Goal: Information Seeking & Learning: Learn about a topic

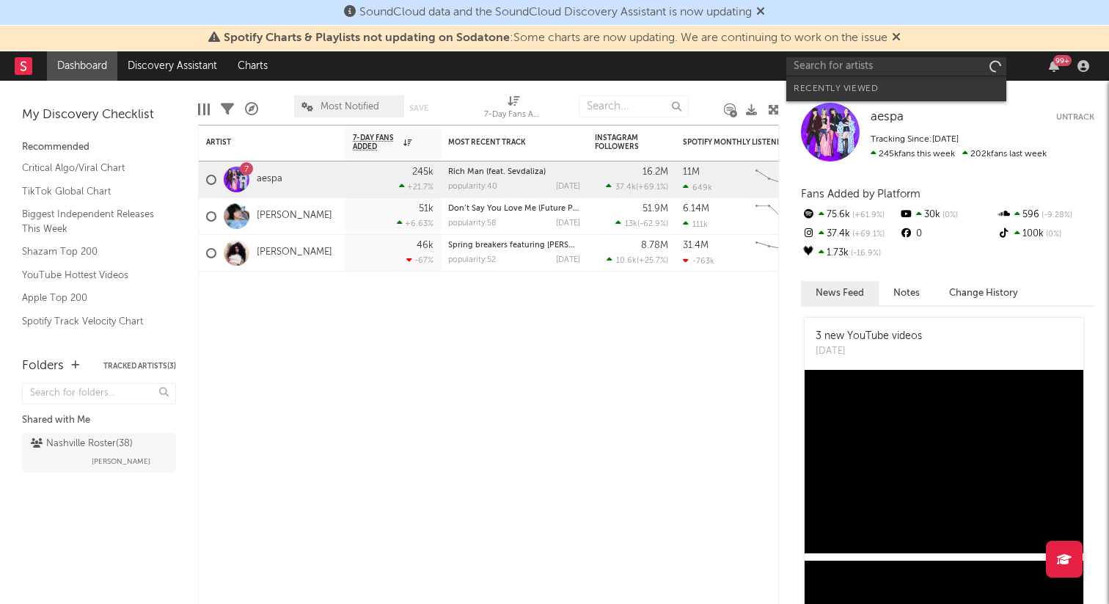
click at [908, 63] on input "text" at bounding box center [897, 66] width 220 height 18
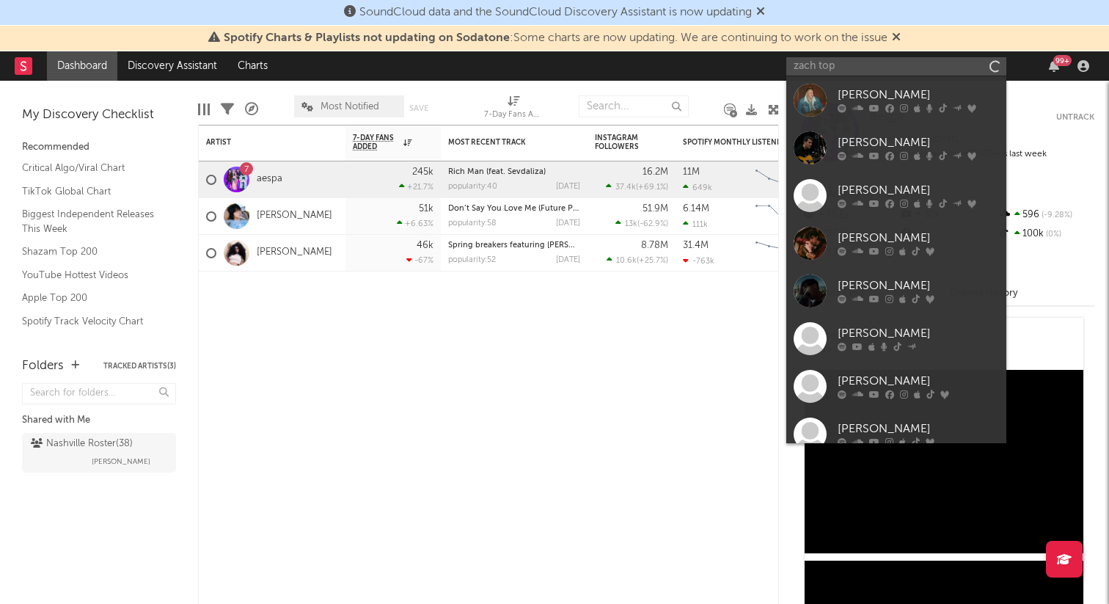
type input "zach top"
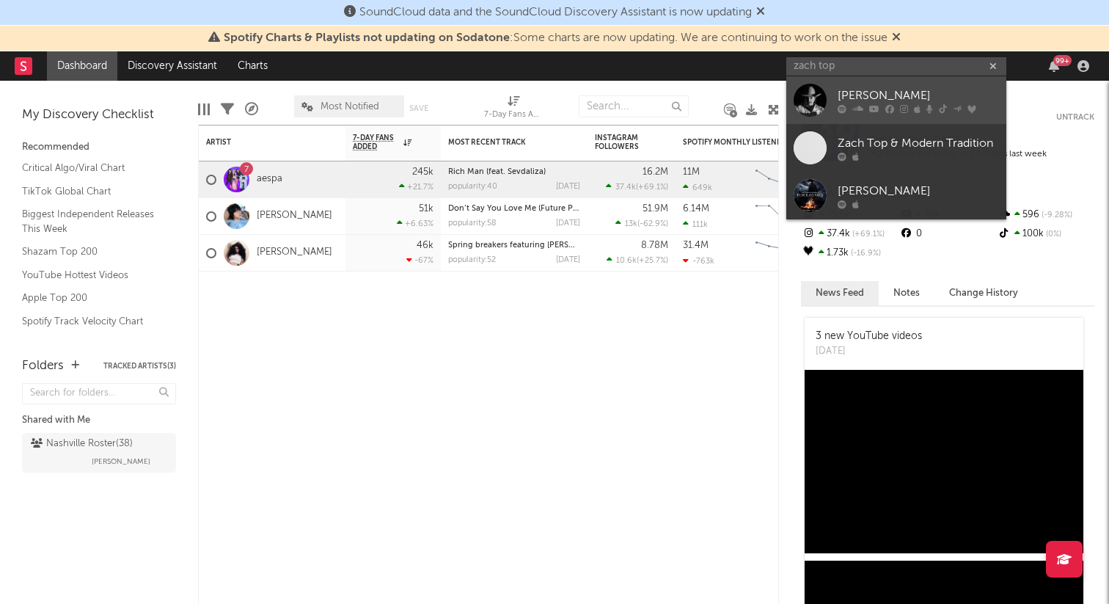
click at [900, 93] on div "[PERSON_NAME]" at bounding box center [918, 96] width 161 height 18
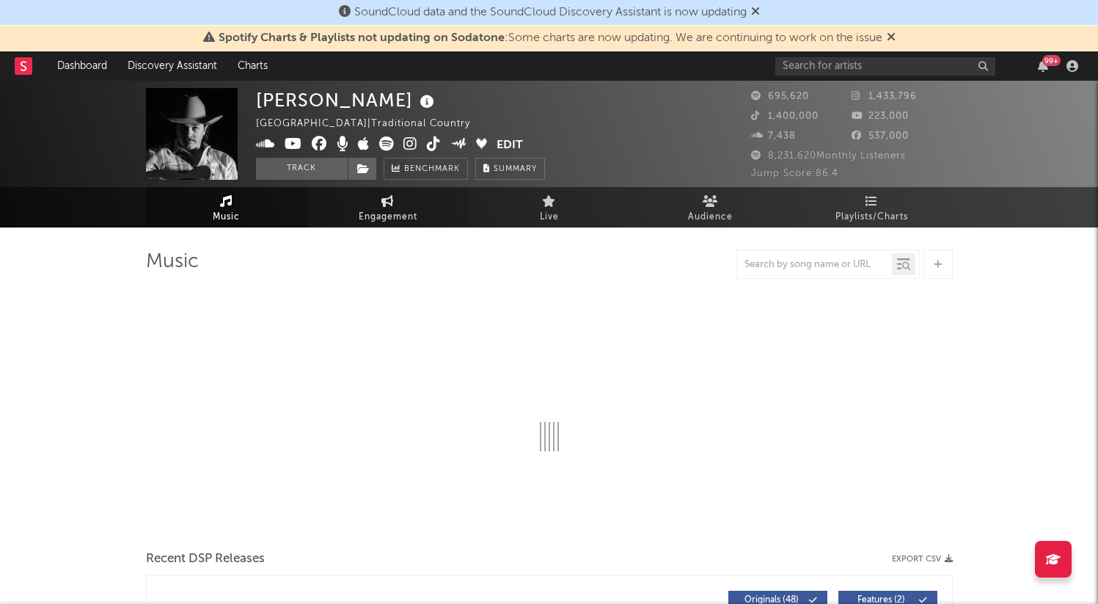
select select "6m"
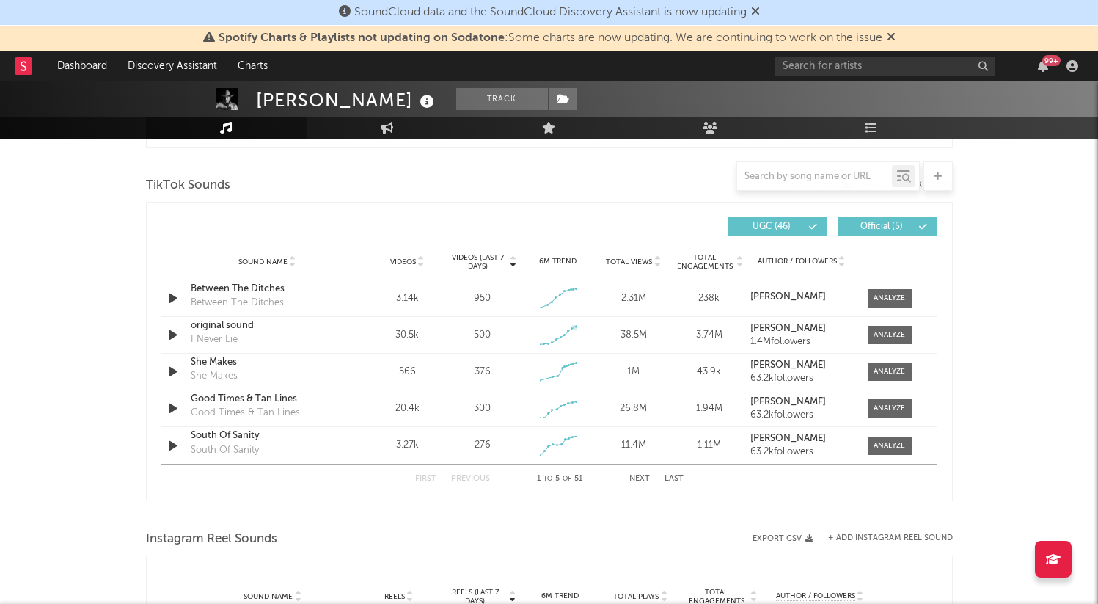
scroll to position [964, 0]
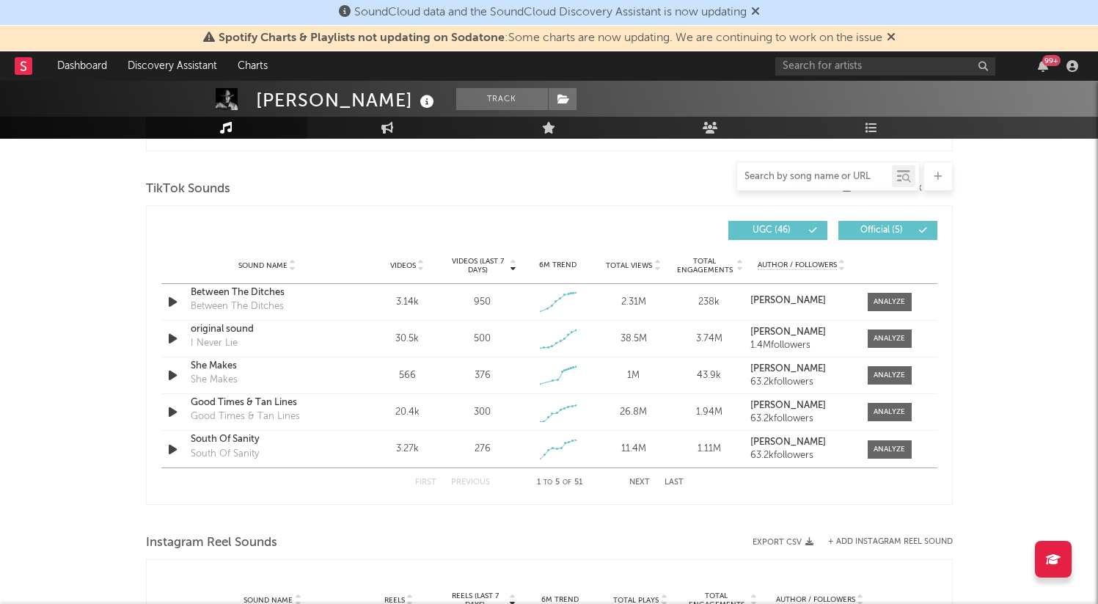
click at [781, 173] on input "text" at bounding box center [814, 177] width 155 height 12
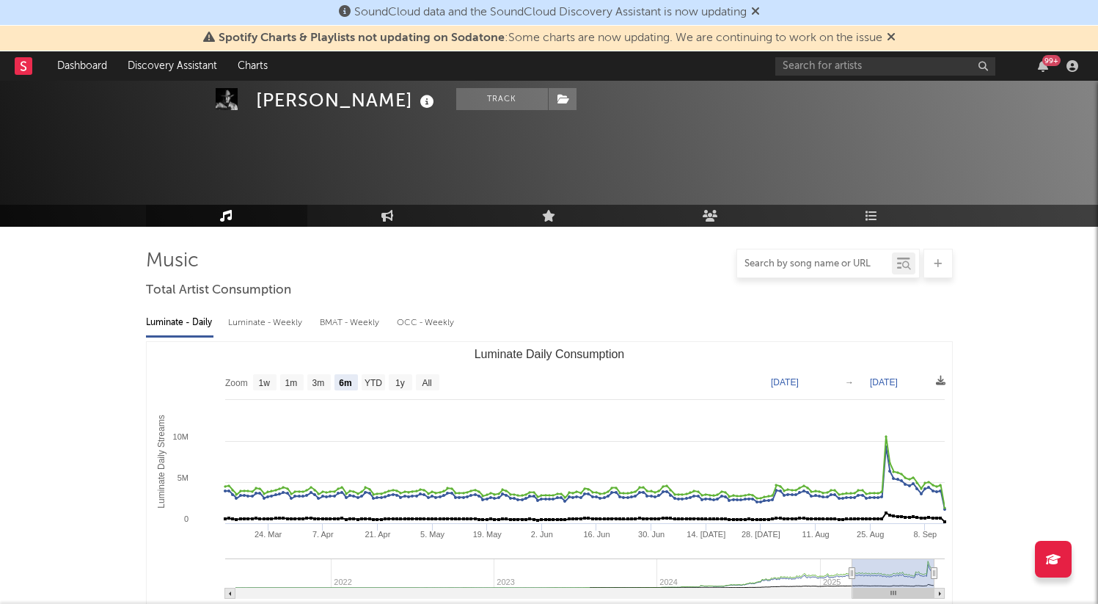
scroll to position [0, 0]
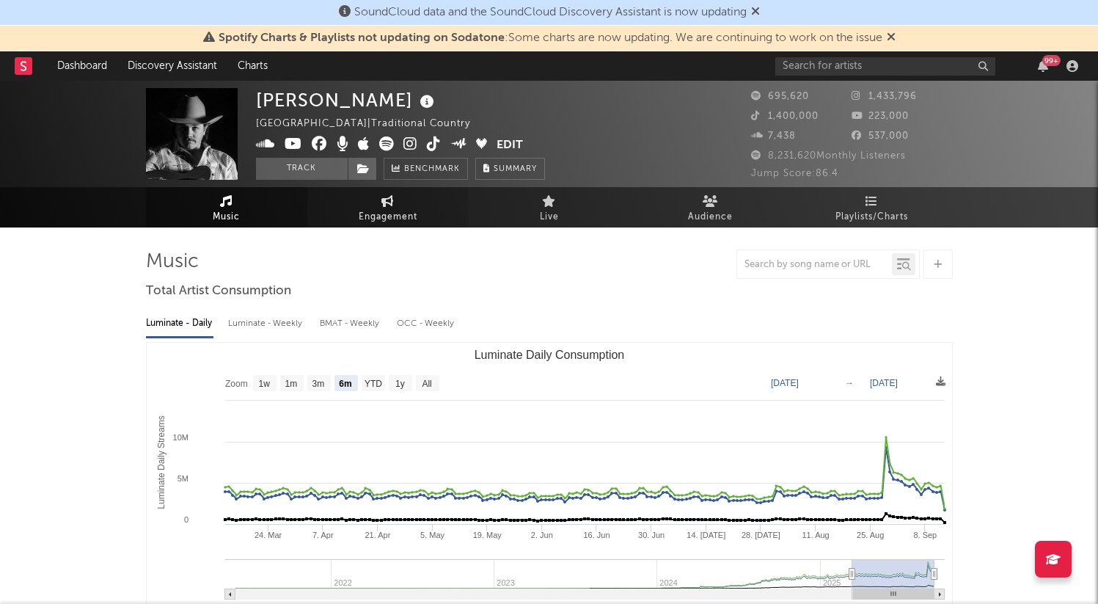
click at [375, 214] on span "Engagement" at bounding box center [388, 217] width 59 height 18
select select "1w"
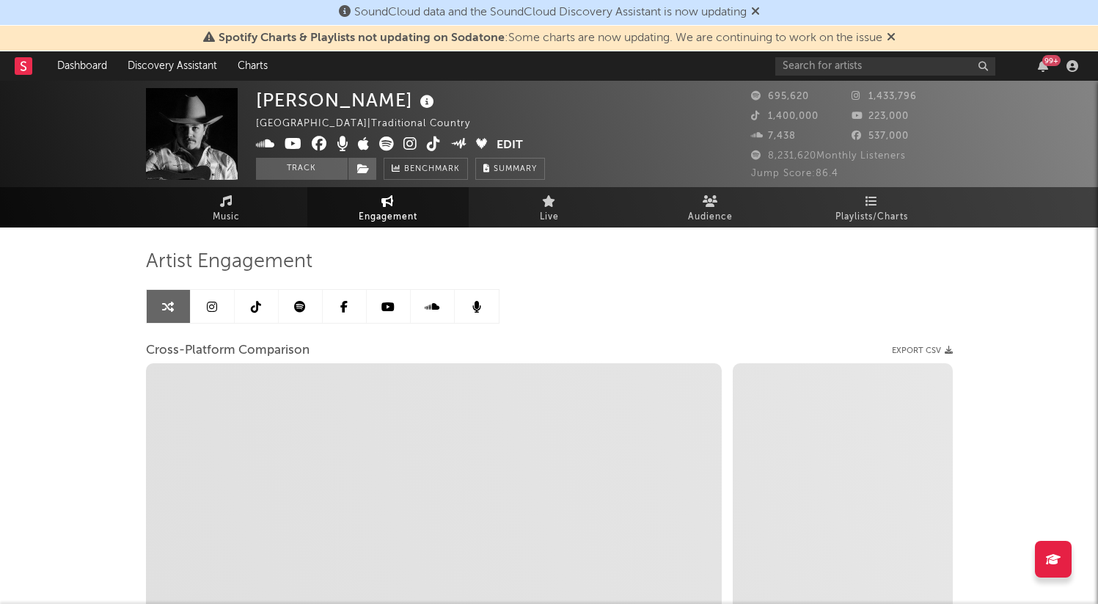
drag, startPoint x: 343, startPoint y: 310, endPoint x: 351, endPoint y: 318, distance: 11.4
click at [343, 310] on icon at bounding box center [343, 307] width 7 height 12
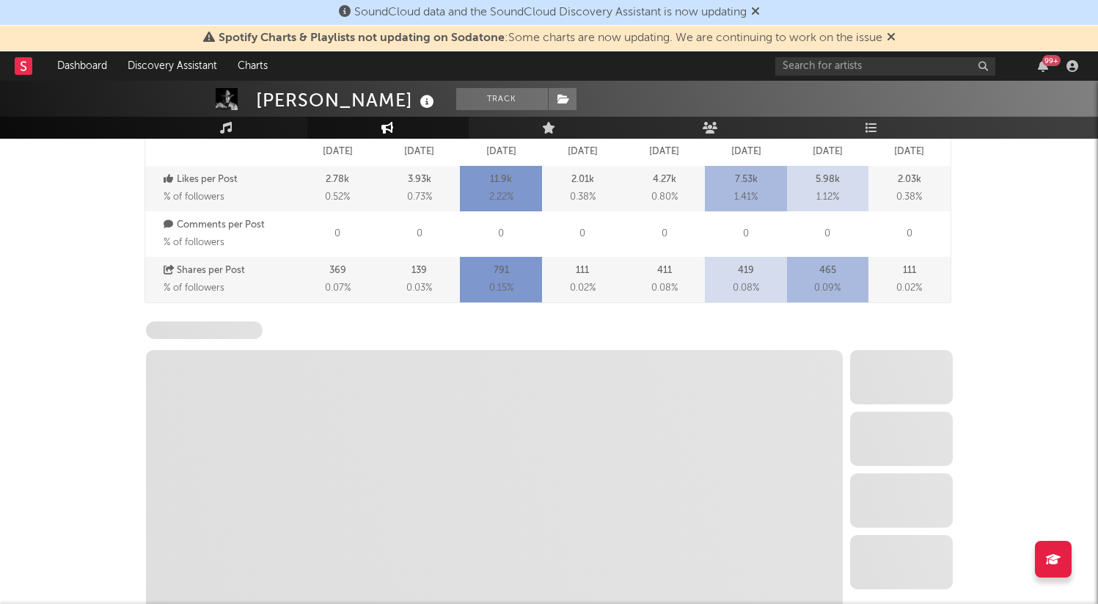
select select "6m"
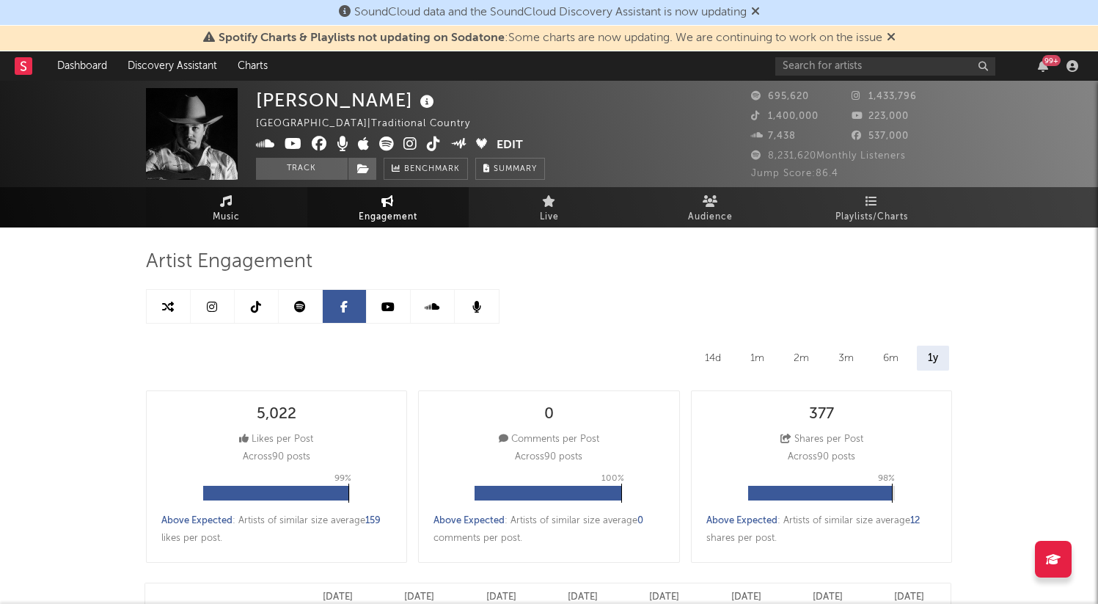
click at [238, 205] on link "Music" at bounding box center [226, 207] width 161 height 40
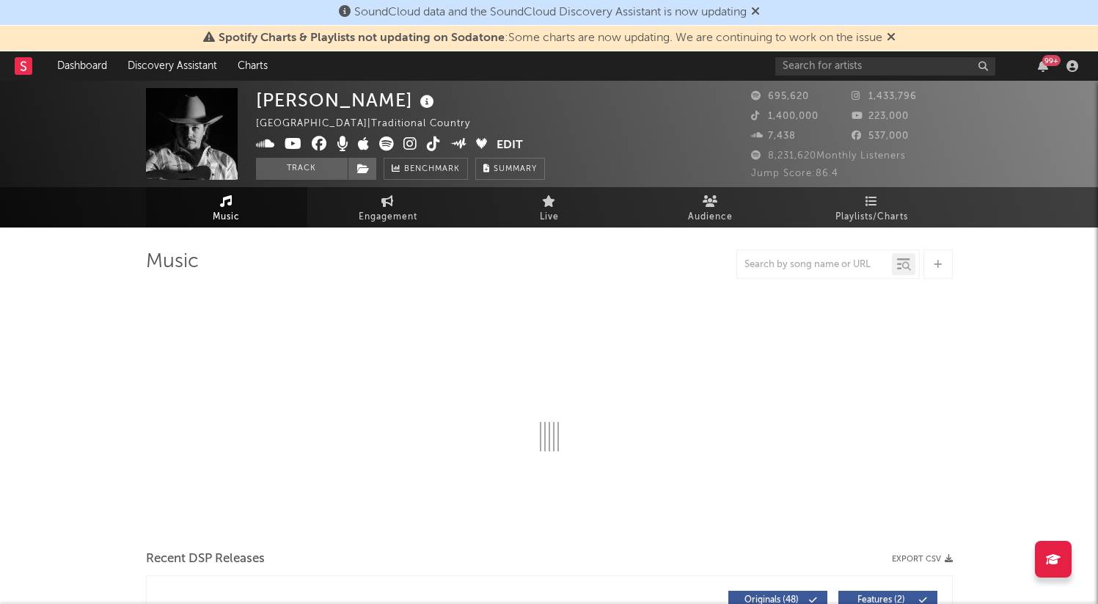
select select "6m"
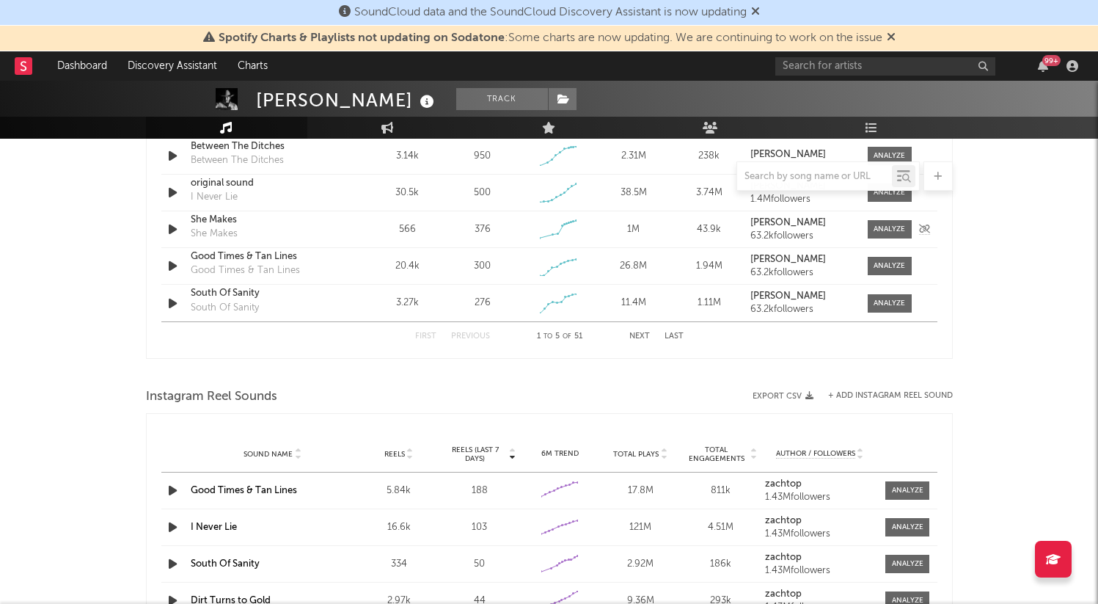
scroll to position [978, 0]
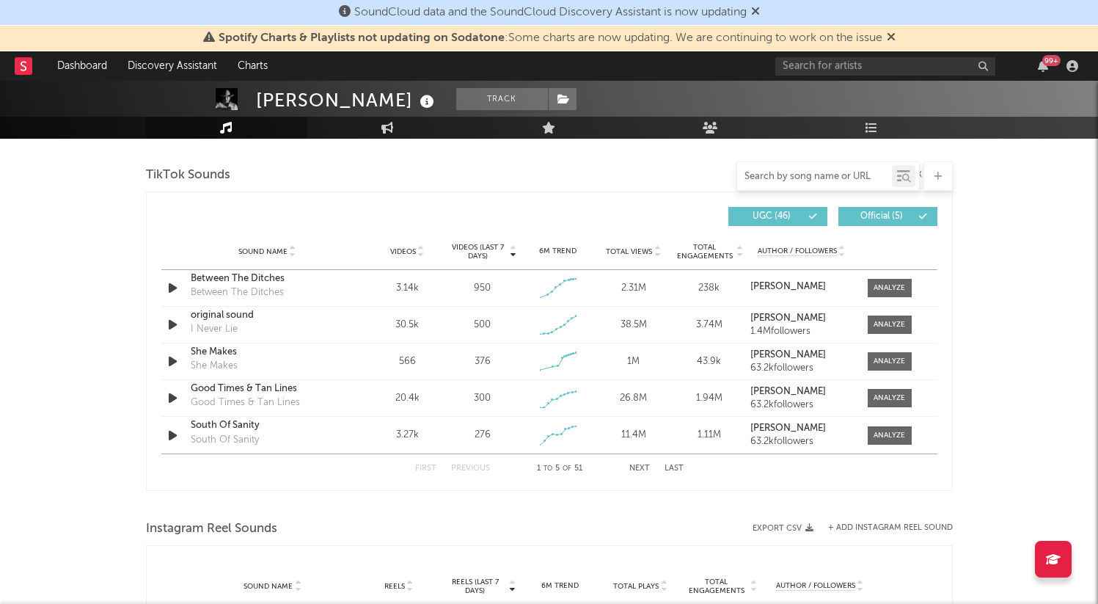
click at [795, 178] on input "text" at bounding box center [814, 177] width 155 height 12
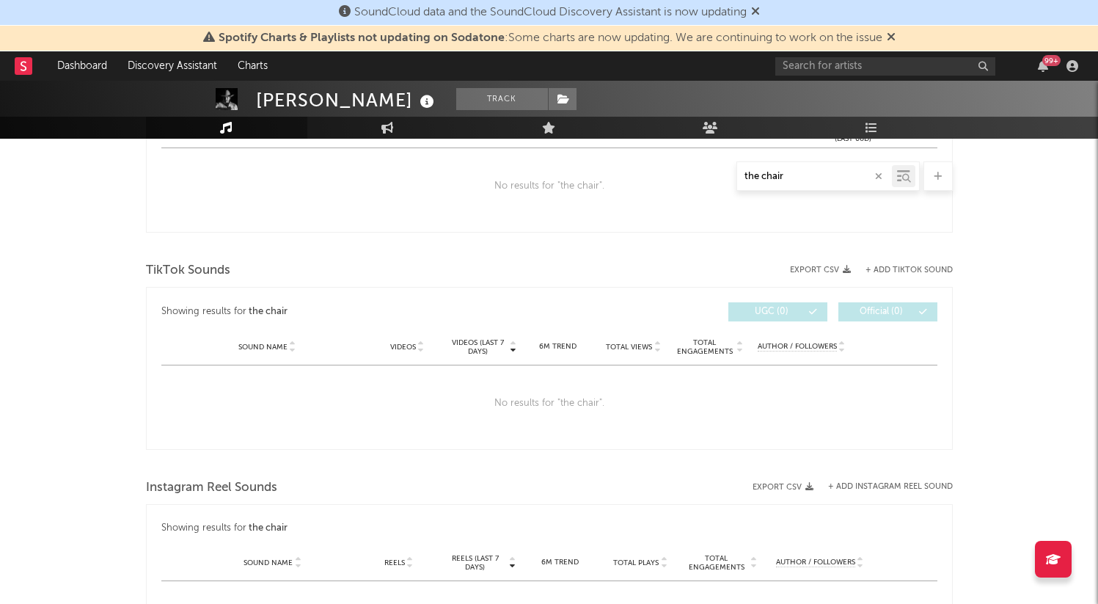
scroll to position [640, 0]
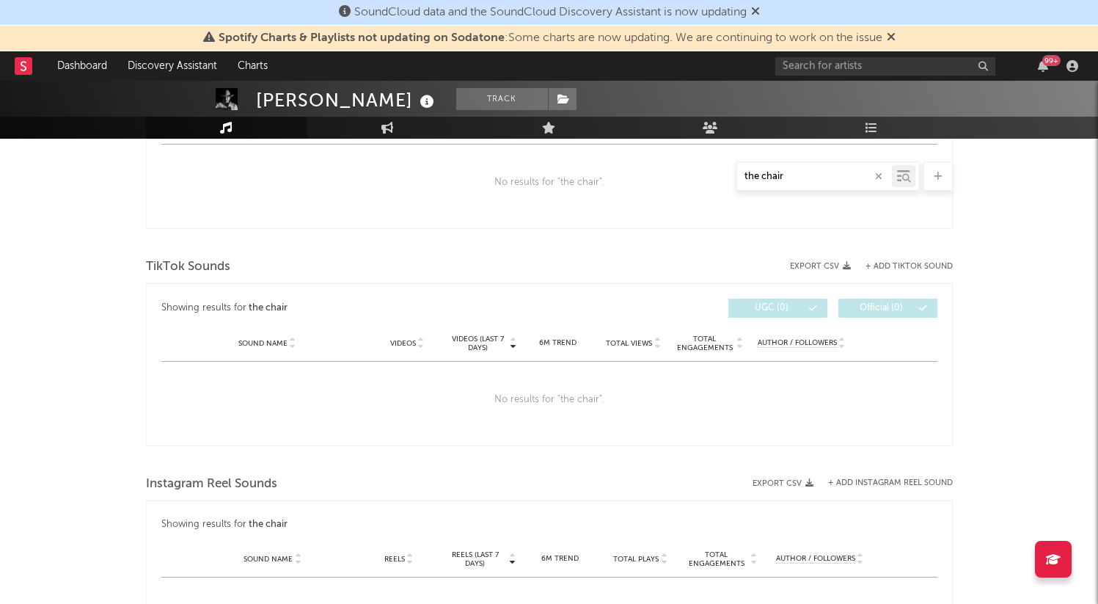
click at [749, 176] on input "the chair" at bounding box center [814, 177] width 155 height 12
click at [913, 172] on div at bounding box center [903, 176] width 23 height 22
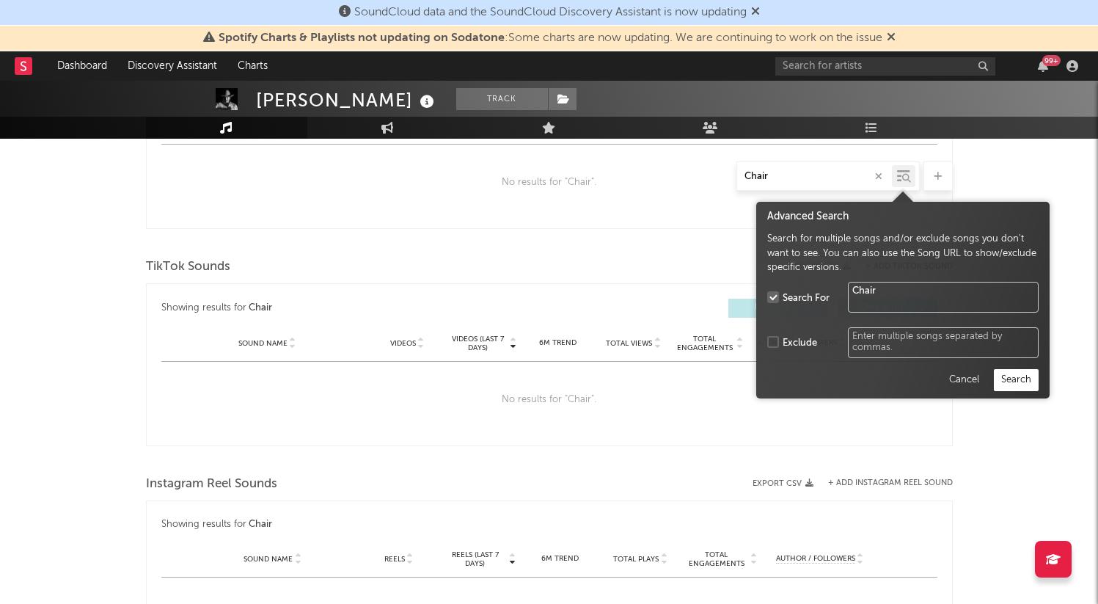
click at [854, 176] on input "Chair" at bounding box center [814, 177] width 155 height 12
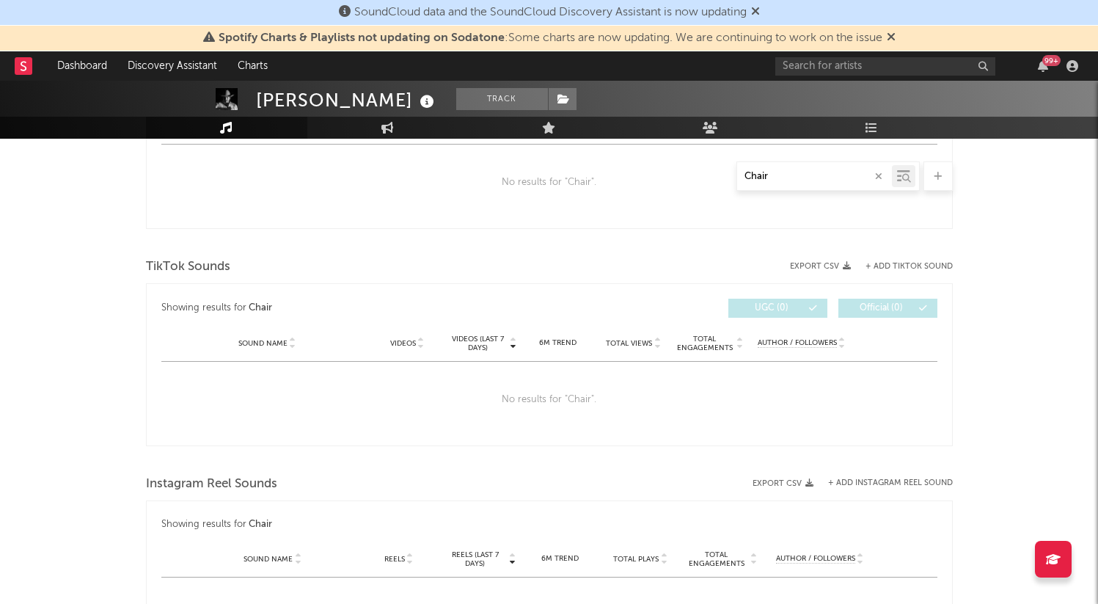
type input "Chair"
